Goal: Task Accomplishment & Management: Use online tool/utility

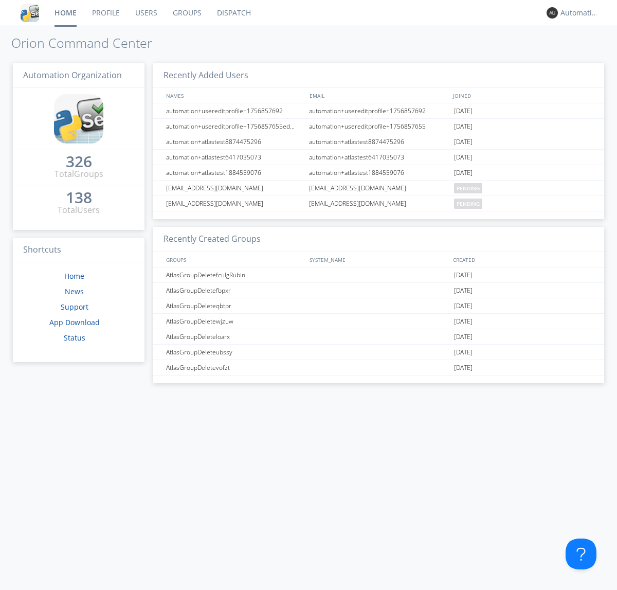
click at [233, 13] on link "Dispatch" at bounding box center [233, 13] width 49 height 26
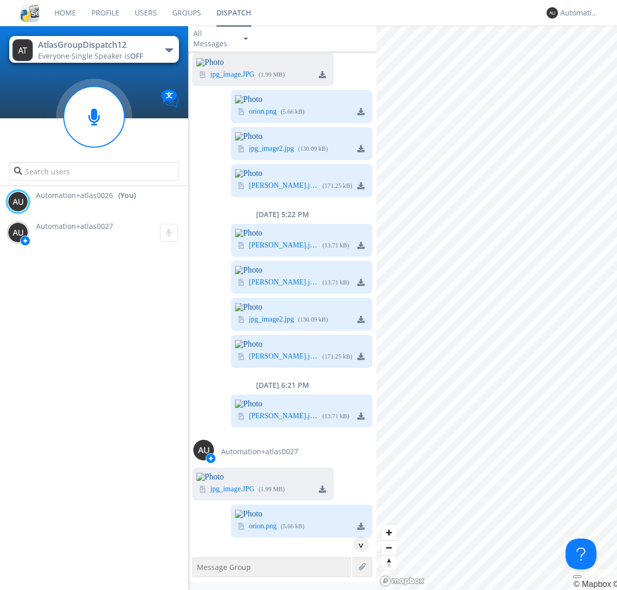
scroll to position [1823, 0]
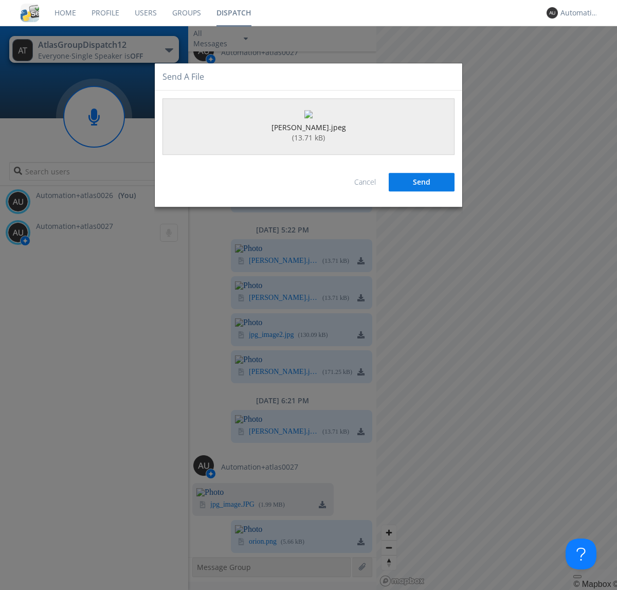
click at [422, 192] on button "Send" at bounding box center [422, 182] width 66 height 19
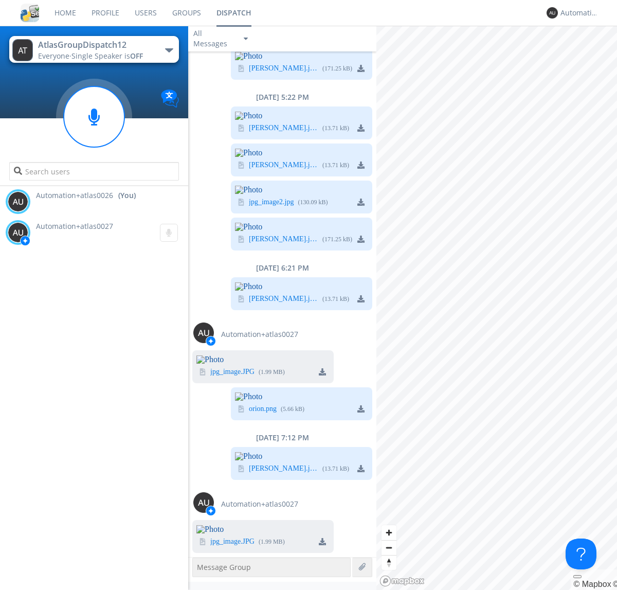
scroll to position [2172, 0]
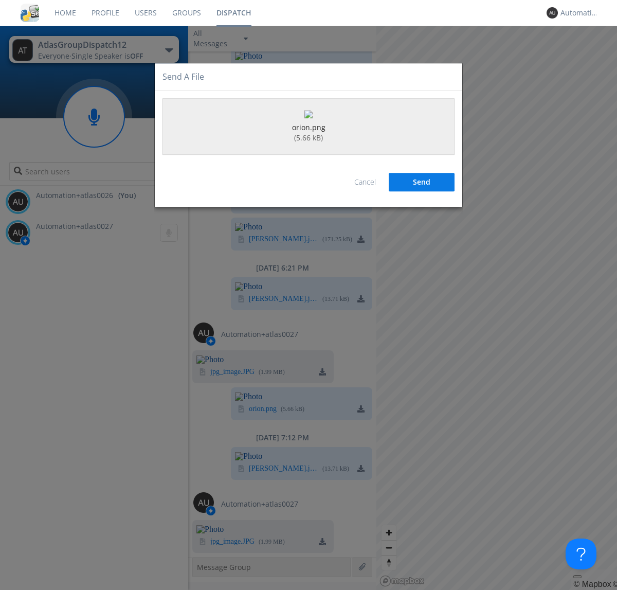
click at [422, 192] on button "Send" at bounding box center [422, 182] width 66 height 19
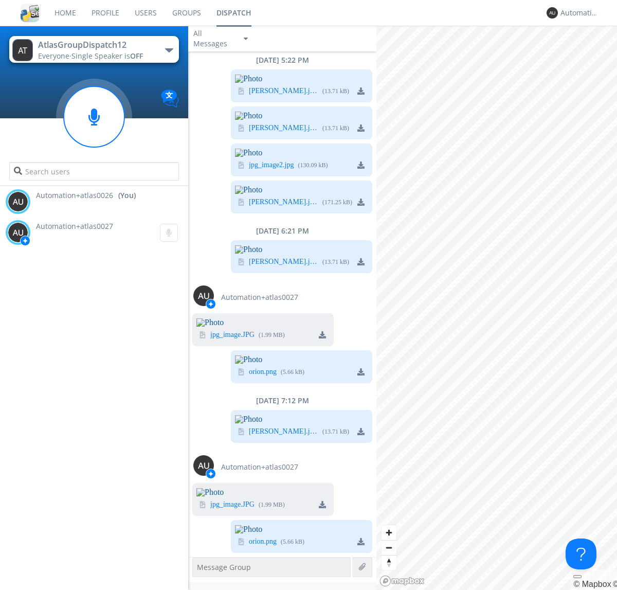
scroll to position [2334, 0]
click at [577, 13] on div "Automation+atlas0026" at bounding box center [579, 13] width 39 height 10
